Goal: Transaction & Acquisition: Purchase product/service

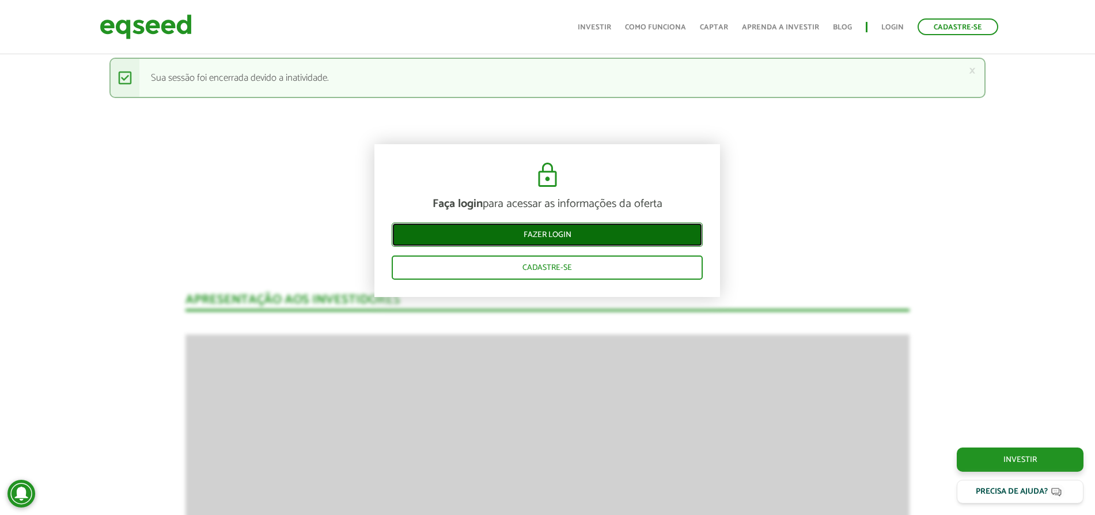
click at [595, 226] on link "Fazer login" at bounding box center [547, 234] width 311 height 24
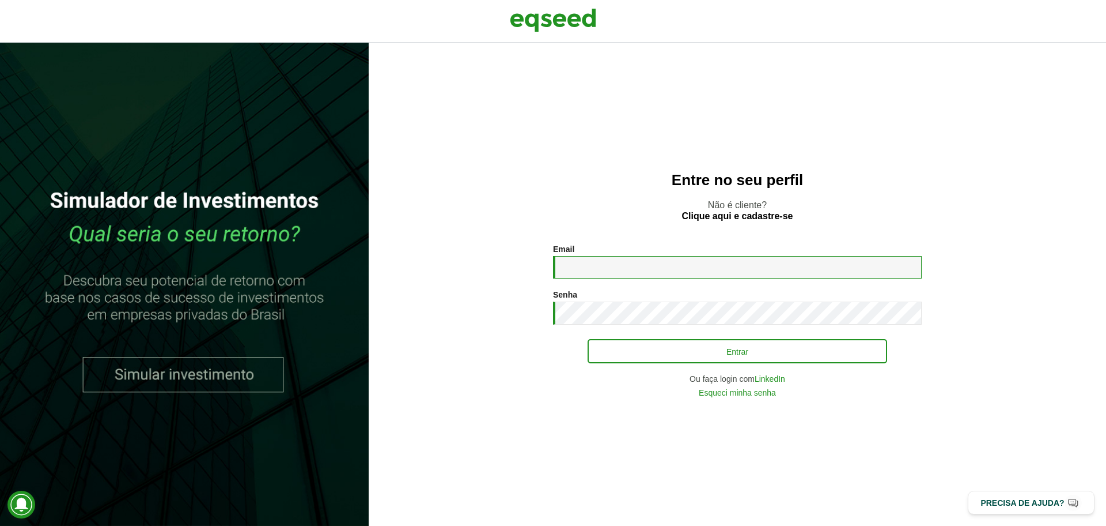
type input "**********"
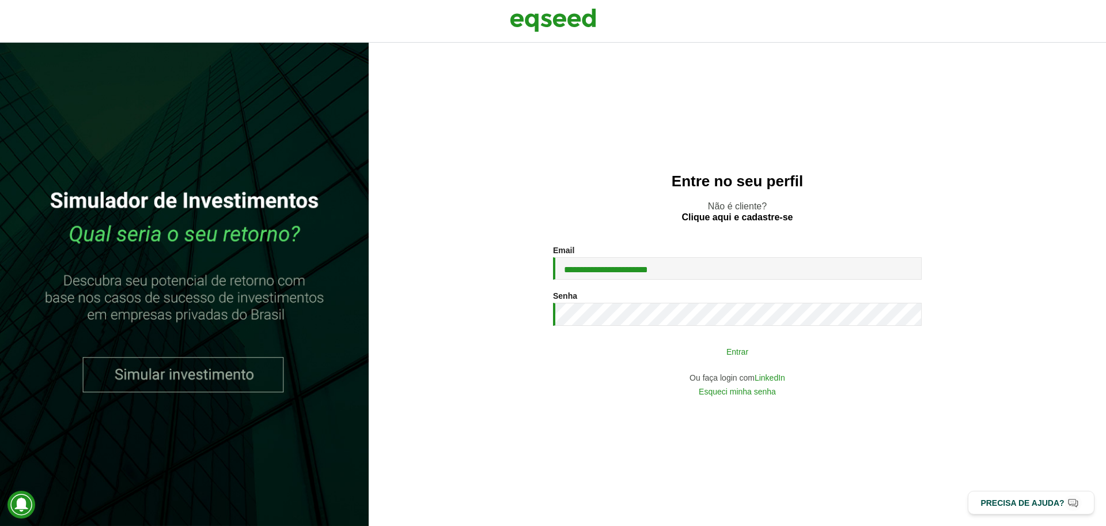
click at [763, 352] on button "Entrar" at bounding box center [738, 351] width 300 height 22
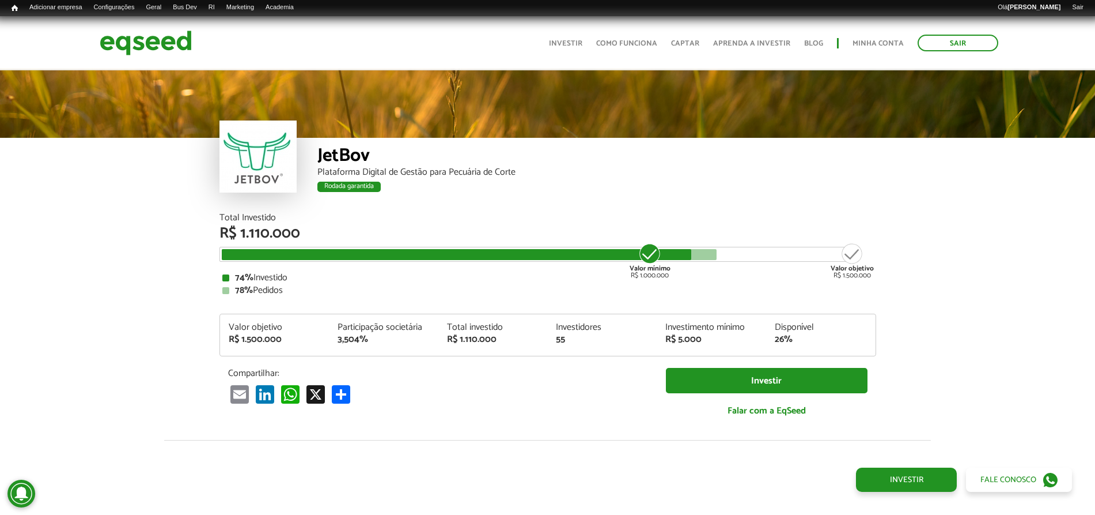
scroll to position [1335, 0]
